Goal: Check status: Check status

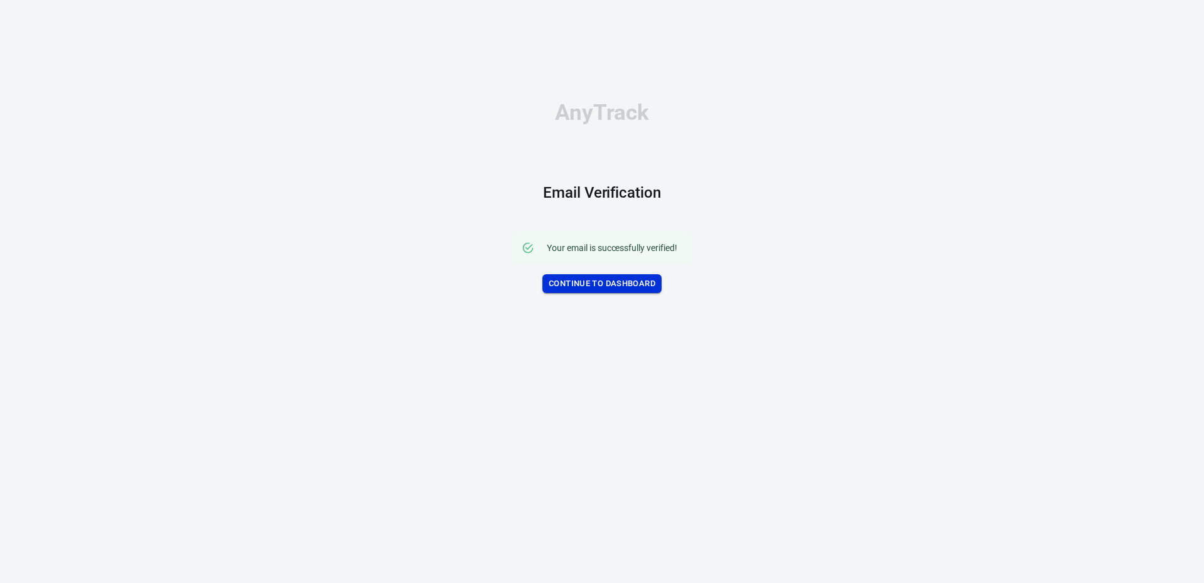
click at [592, 280] on link "Continue to Dashboard" at bounding box center [602, 283] width 119 height 19
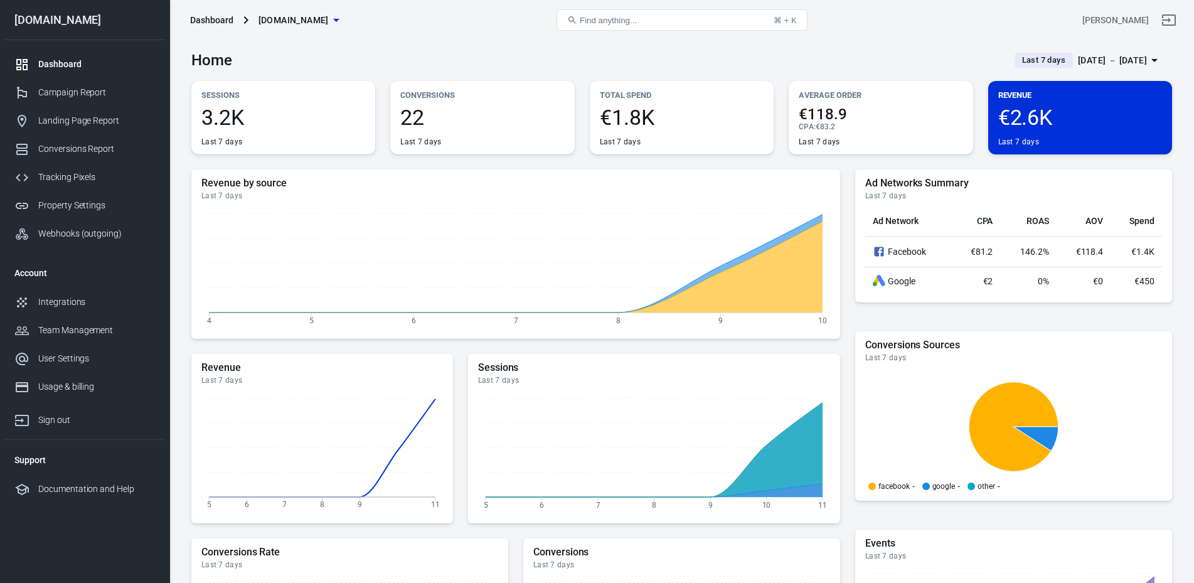
click at [756, 60] on span "Last 7 days" at bounding box center [1043, 60] width 53 height 13
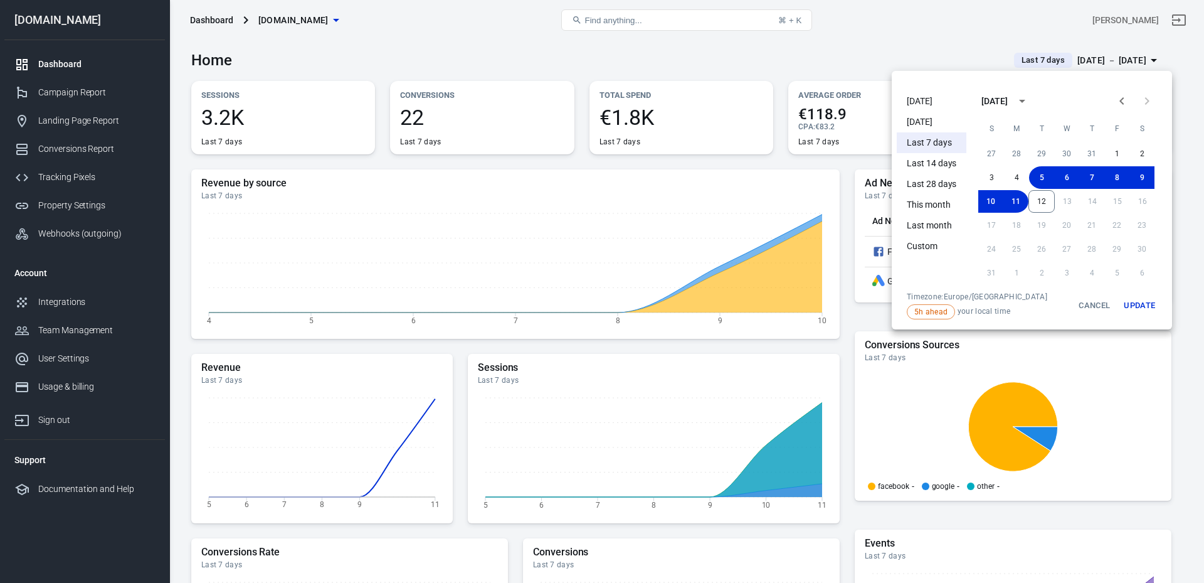
click at [756, 104] on li "[DATE]" at bounding box center [932, 101] width 70 height 21
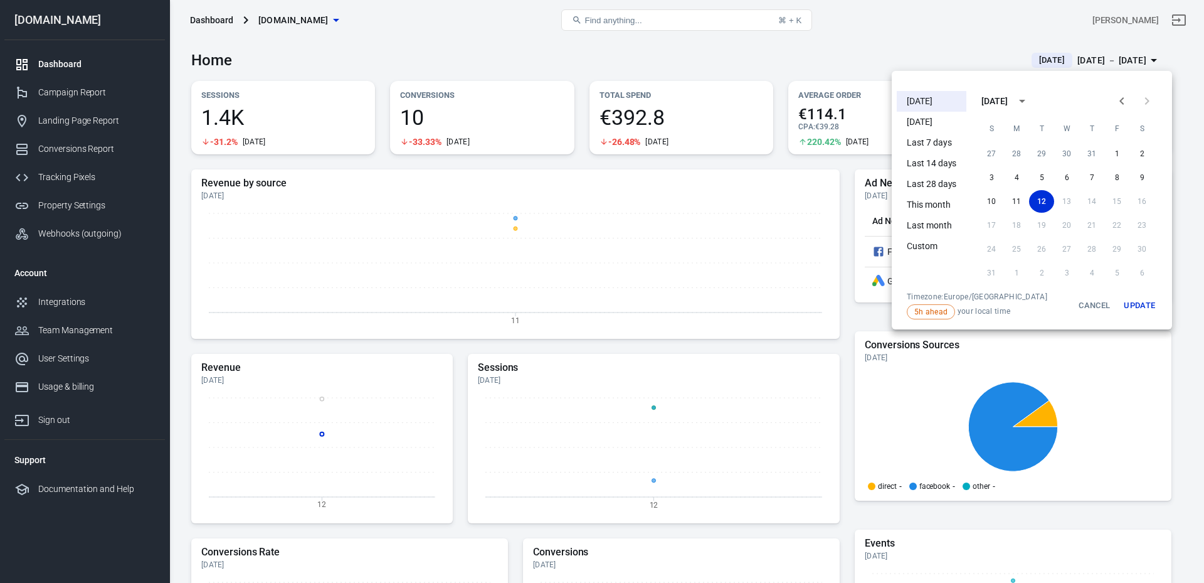
click at [756, 304] on div at bounding box center [602, 291] width 1204 height 583
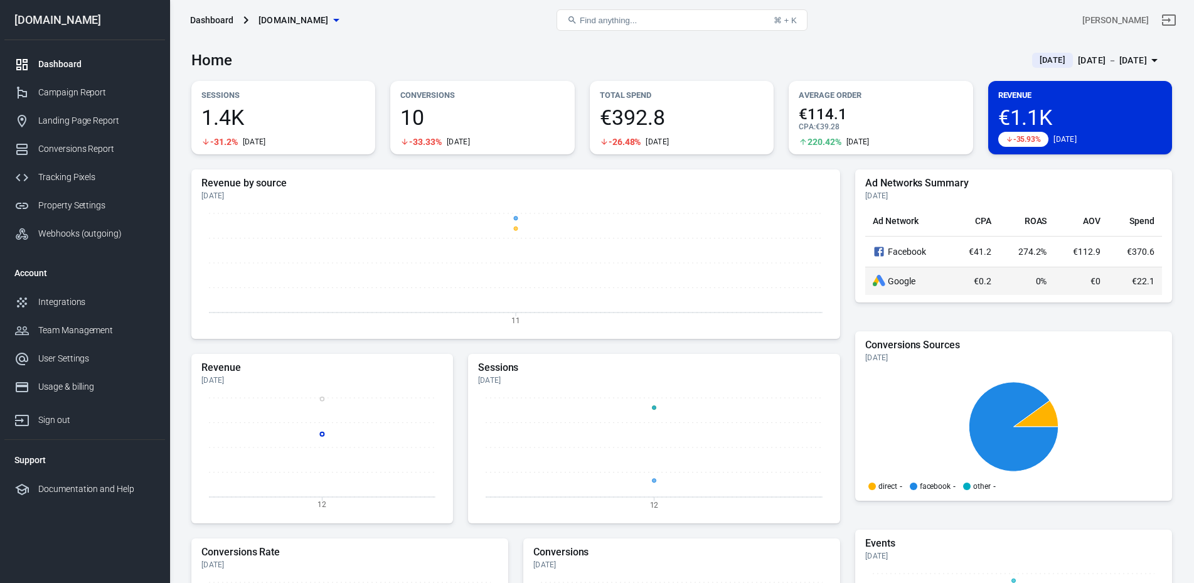
click at [756, 282] on div "Google" at bounding box center [908, 281] width 72 height 13
click at [116, 96] on div "Campaign Report" at bounding box center [96, 92] width 117 height 13
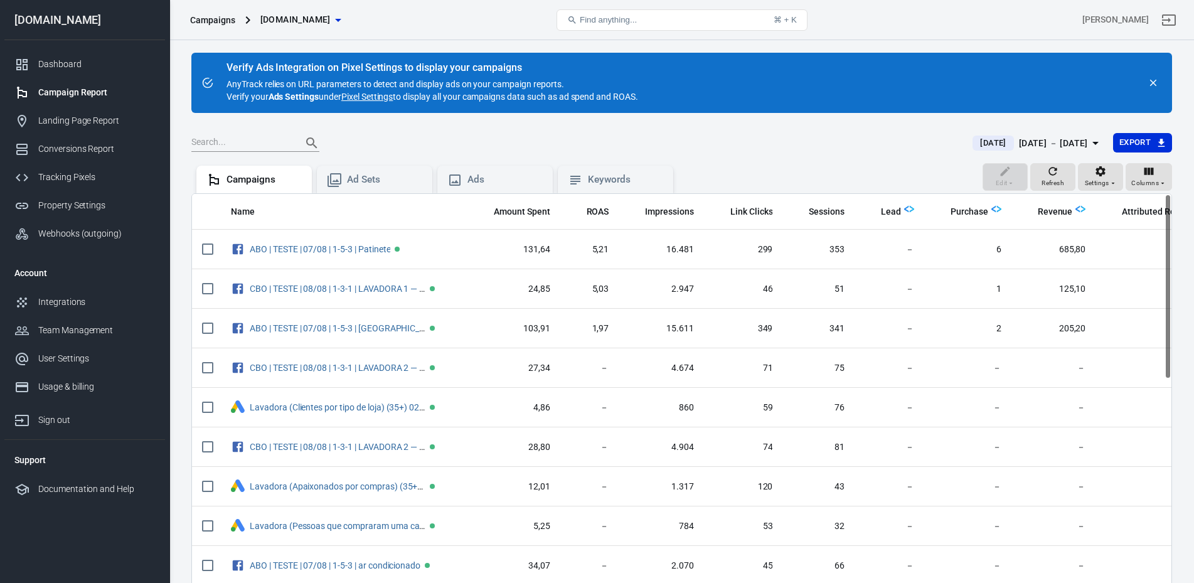
click at [756, 140] on div "[DATE] － [DATE]" at bounding box center [1053, 143] width 69 height 16
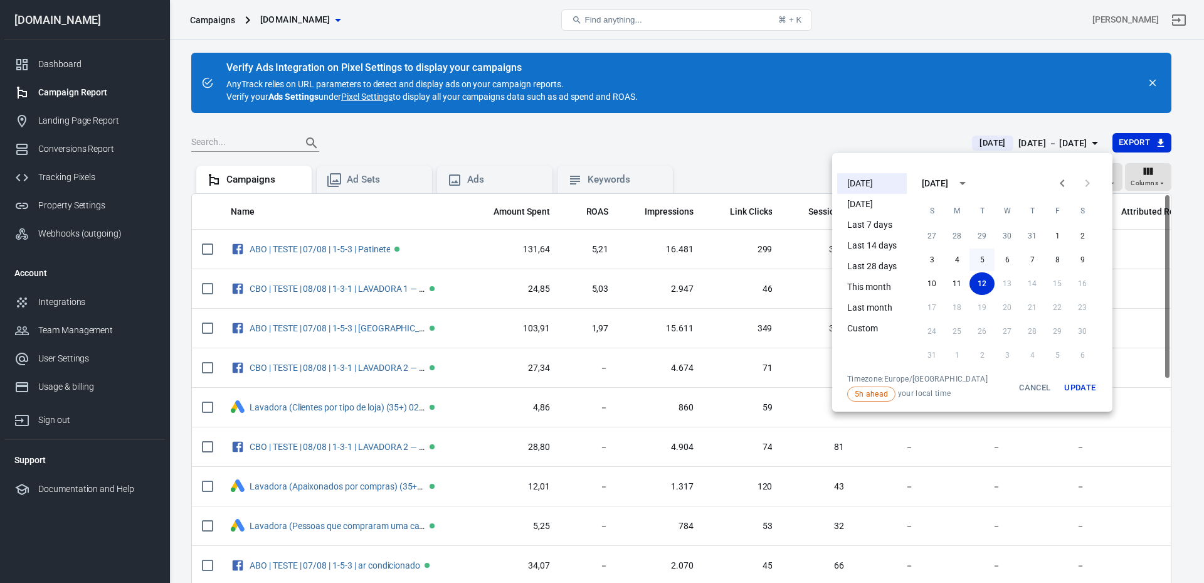
click at [756, 256] on button "5" at bounding box center [982, 259] width 25 height 23
click at [756, 334] on button "Update" at bounding box center [1080, 388] width 40 height 28
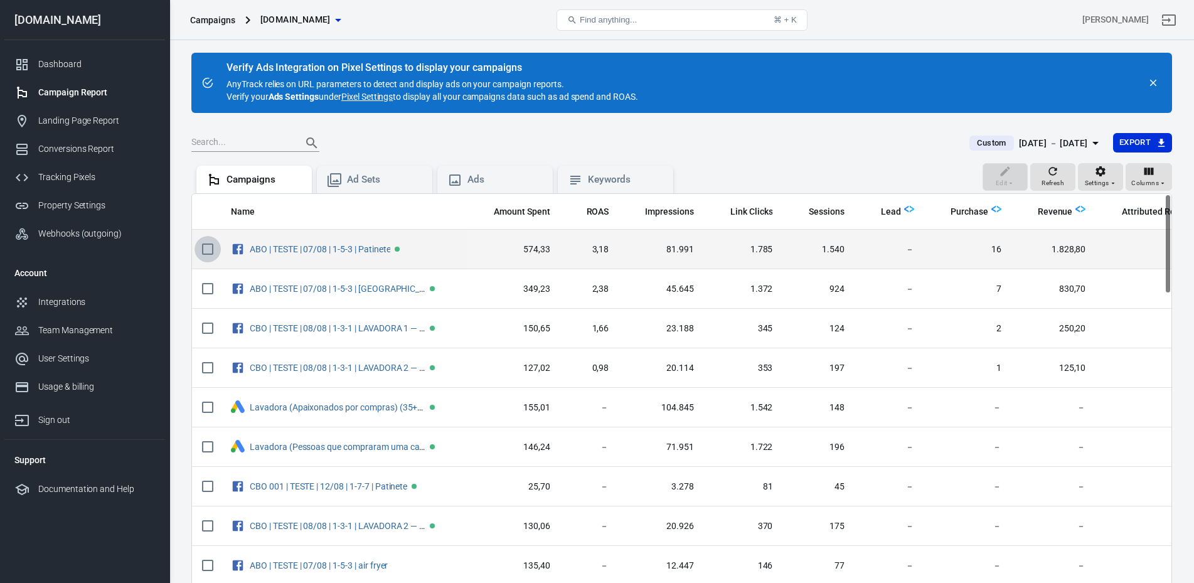
click at [204, 250] on input "scrollable content" at bounding box center [207, 249] width 26 height 26
checkbox input "true"
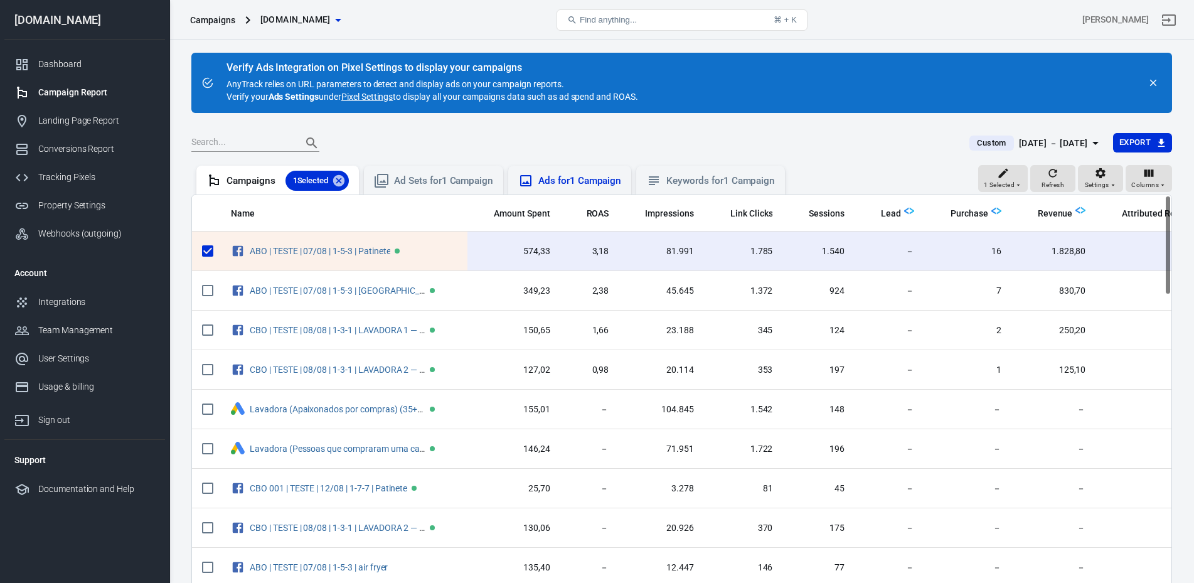
click at [564, 185] on div "Ads for 1 Campaign" at bounding box center [579, 180] width 83 height 13
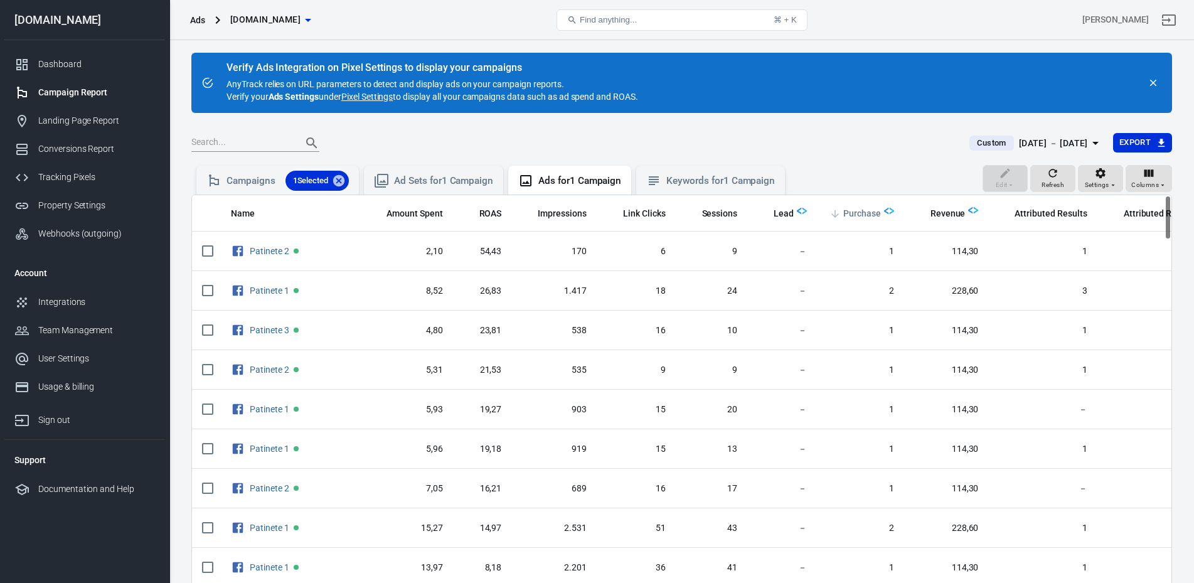
click at [756, 208] on span "Purchase" at bounding box center [862, 214] width 38 height 13
click at [344, 180] on icon at bounding box center [338, 180] width 11 height 11
